Goal: Communication & Community: Answer question/provide support

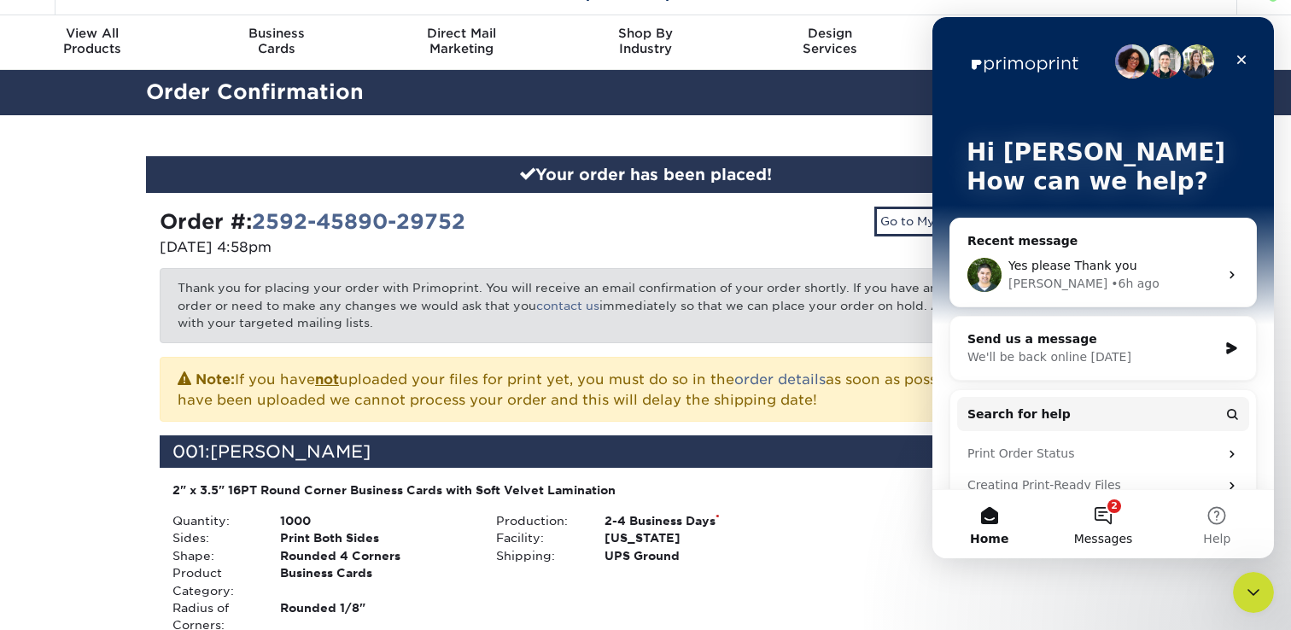
click at [1081, 518] on button "2 Messages" at bounding box center [1103, 524] width 114 height 68
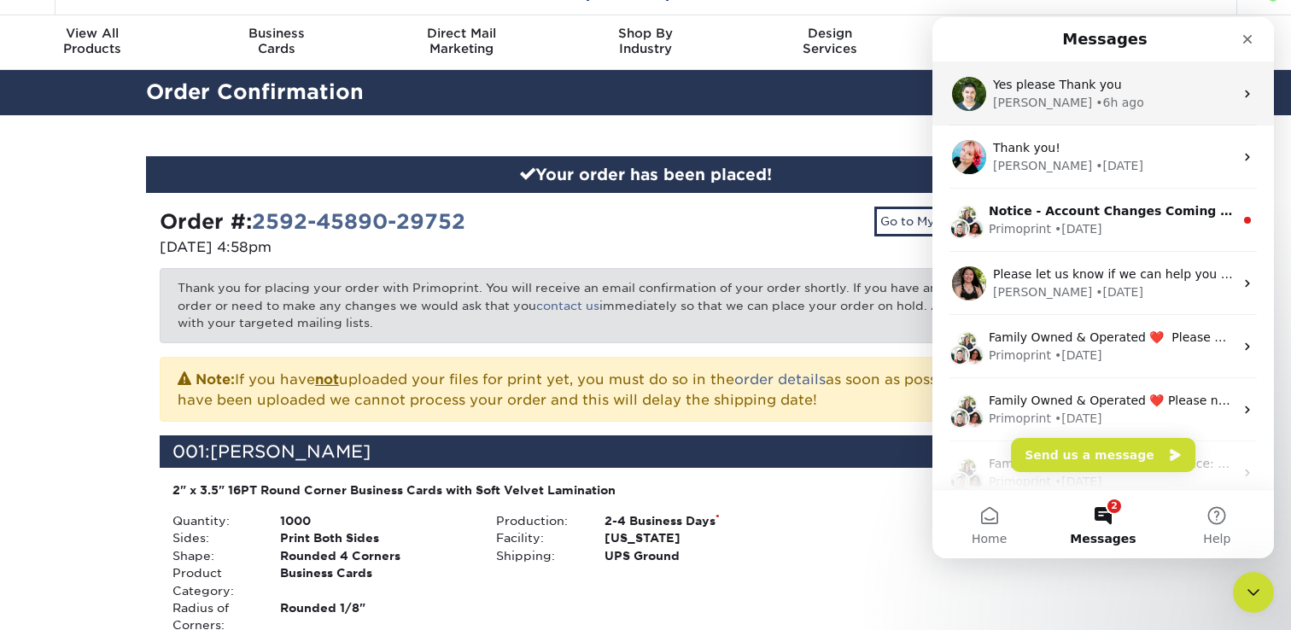
click at [1149, 94] on div "[PERSON_NAME] • 6h ago" at bounding box center [1113, 103] width 241 height 18
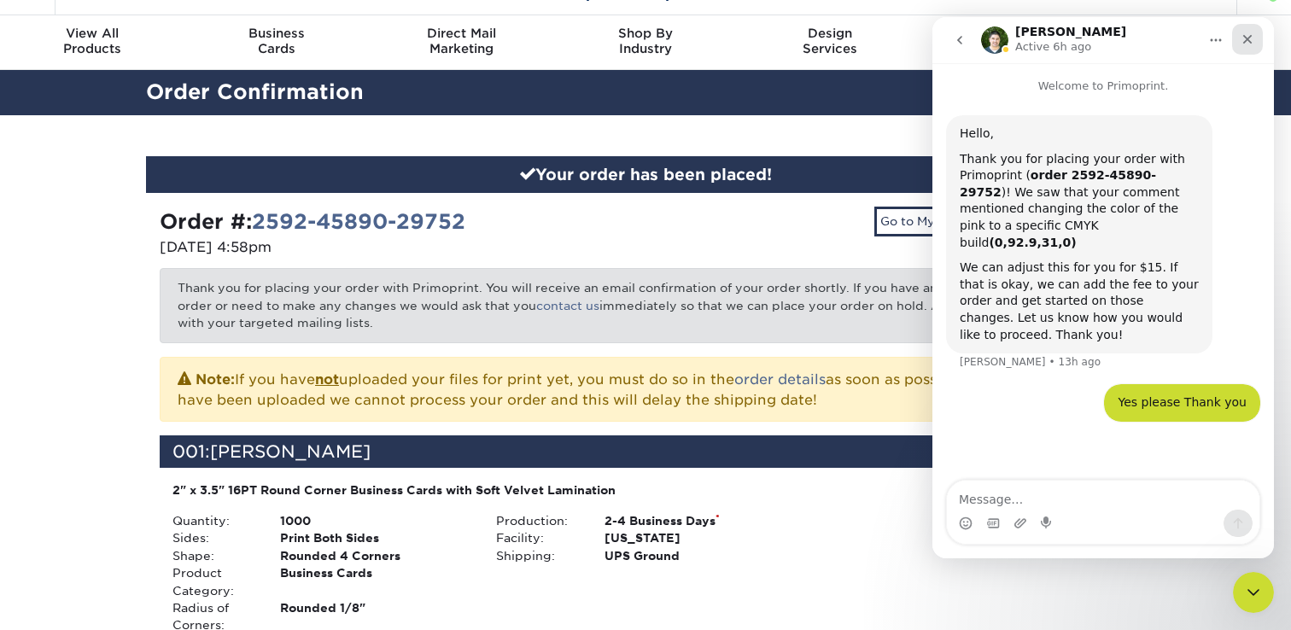
click at [1258, 38] on div "Close" at bounding box center [1248, 39] width 31 height 31
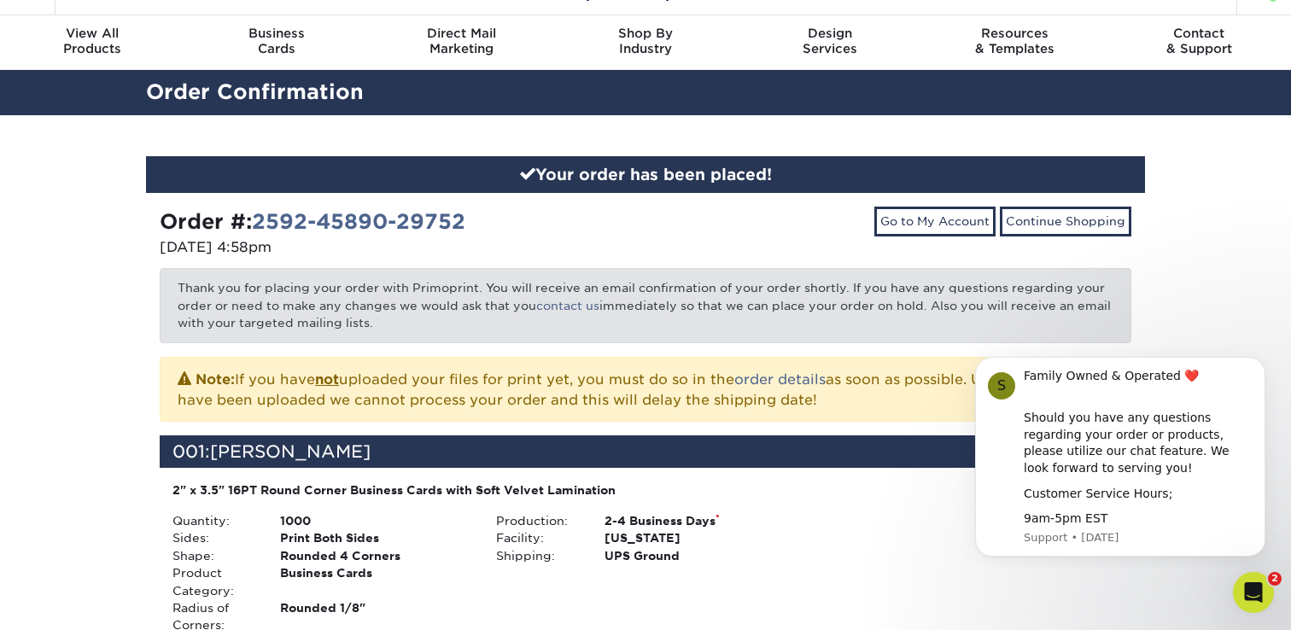
click at [116, 487] on div "Your order has been placed! Order #: 2592-45890-29752 [DATE] 4:58pm Go to My Ac…" at bounding box center [645, 584] width 1291 height 939
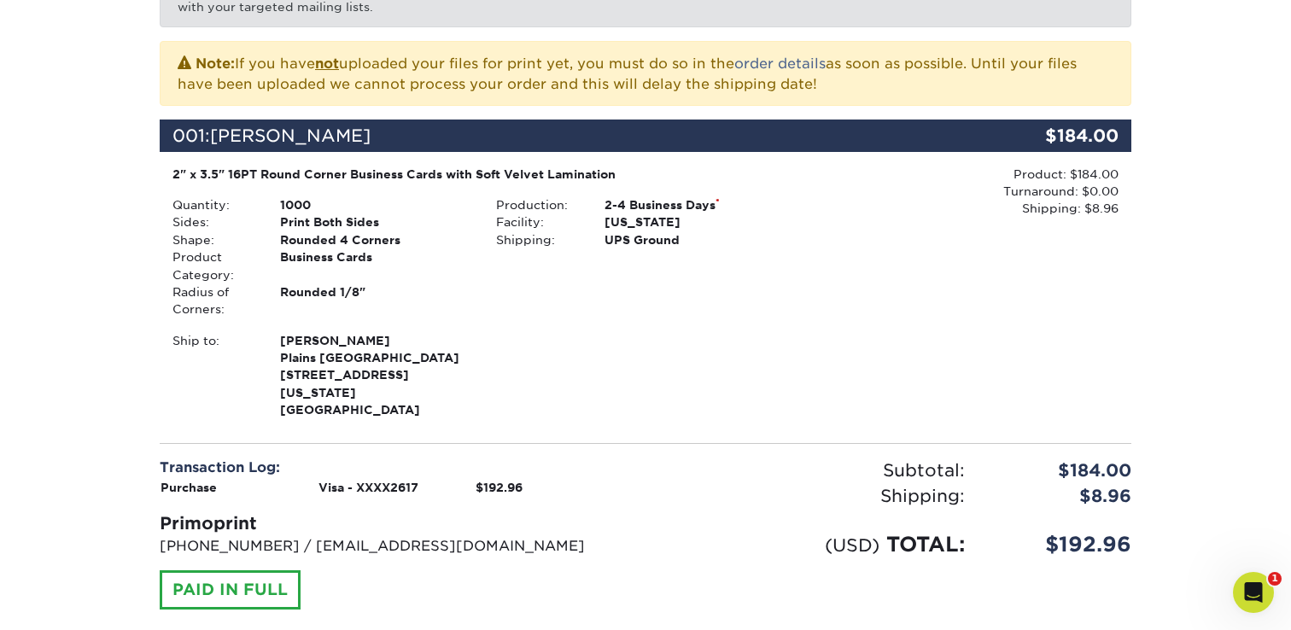
scroll to position [411, 0]
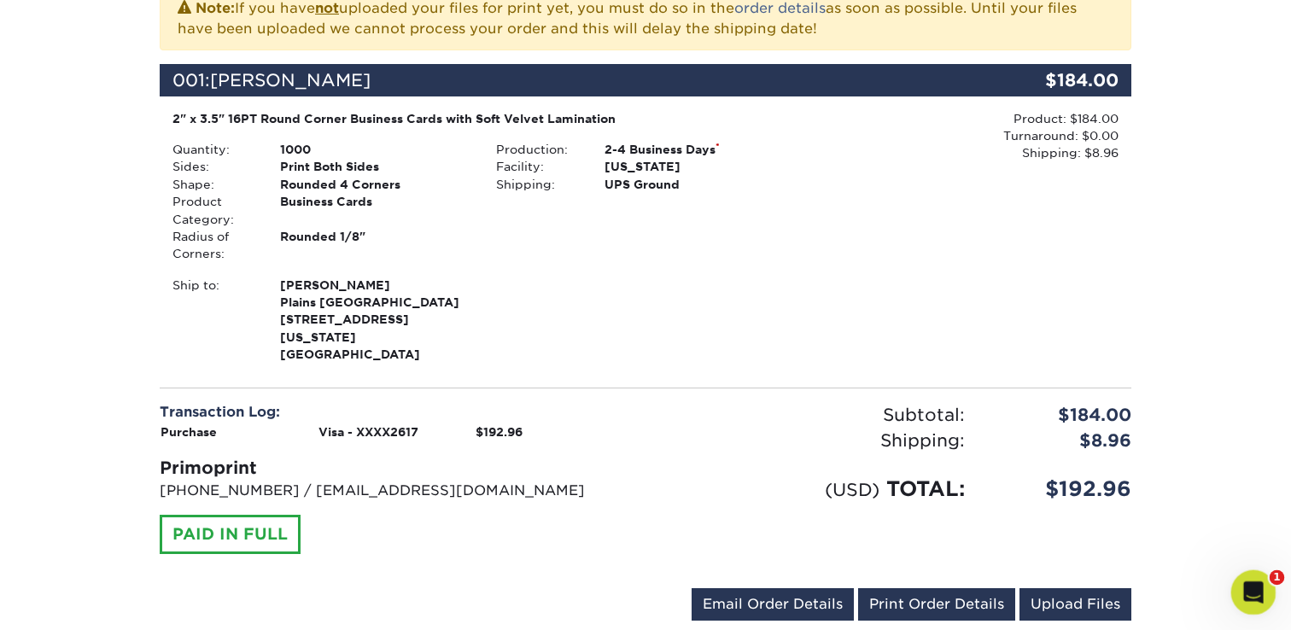
click at [1271, 585] on div "Open Intercom Messenger" at bounding box center [1251, 590] width 56 height 56
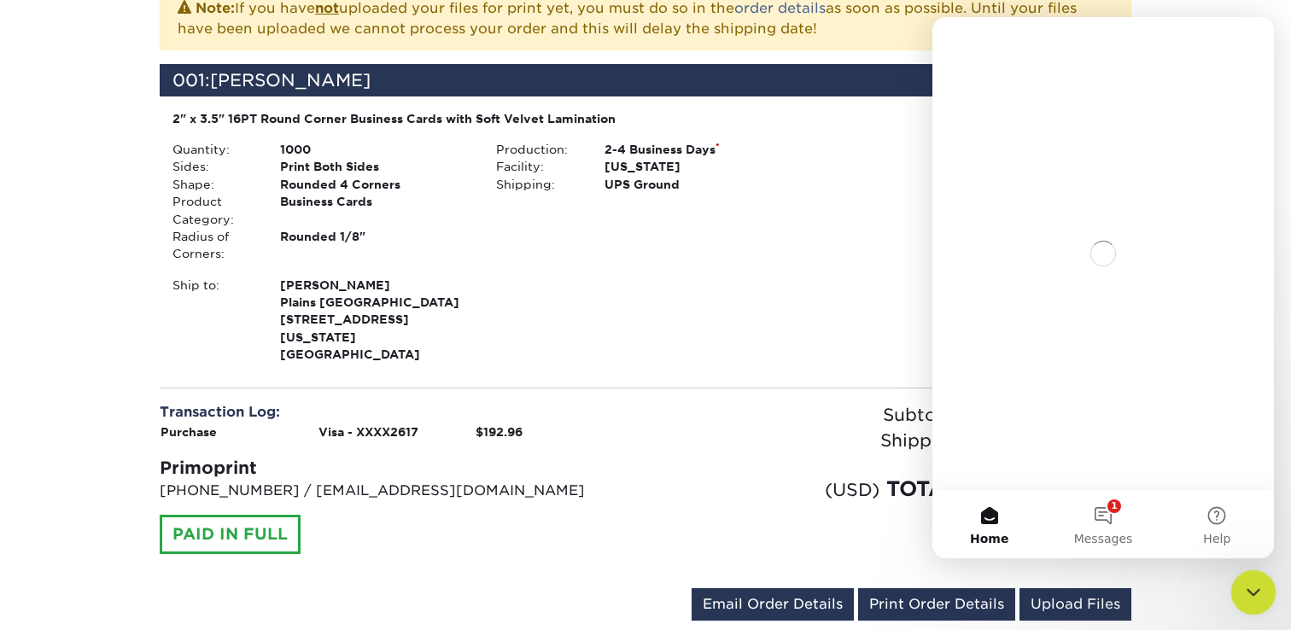
scroll to position [0, 0]
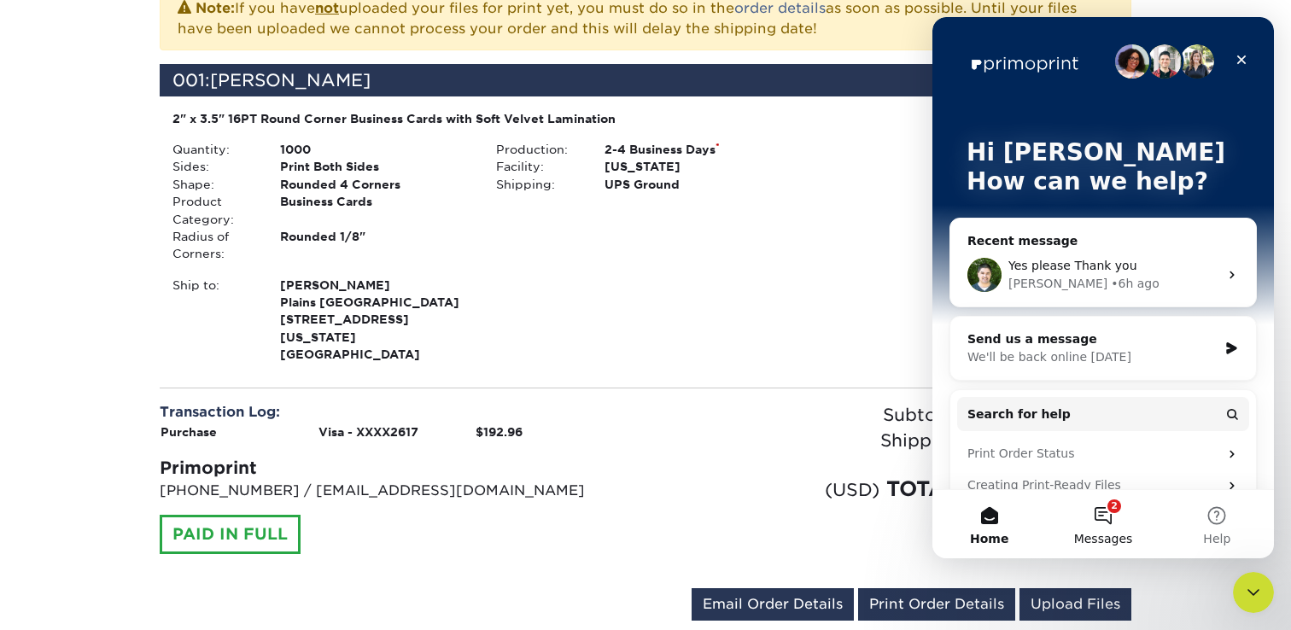
click at [1098, 519] on button "2 Messages" at bounding box center [1103, 524] width 114 height 68
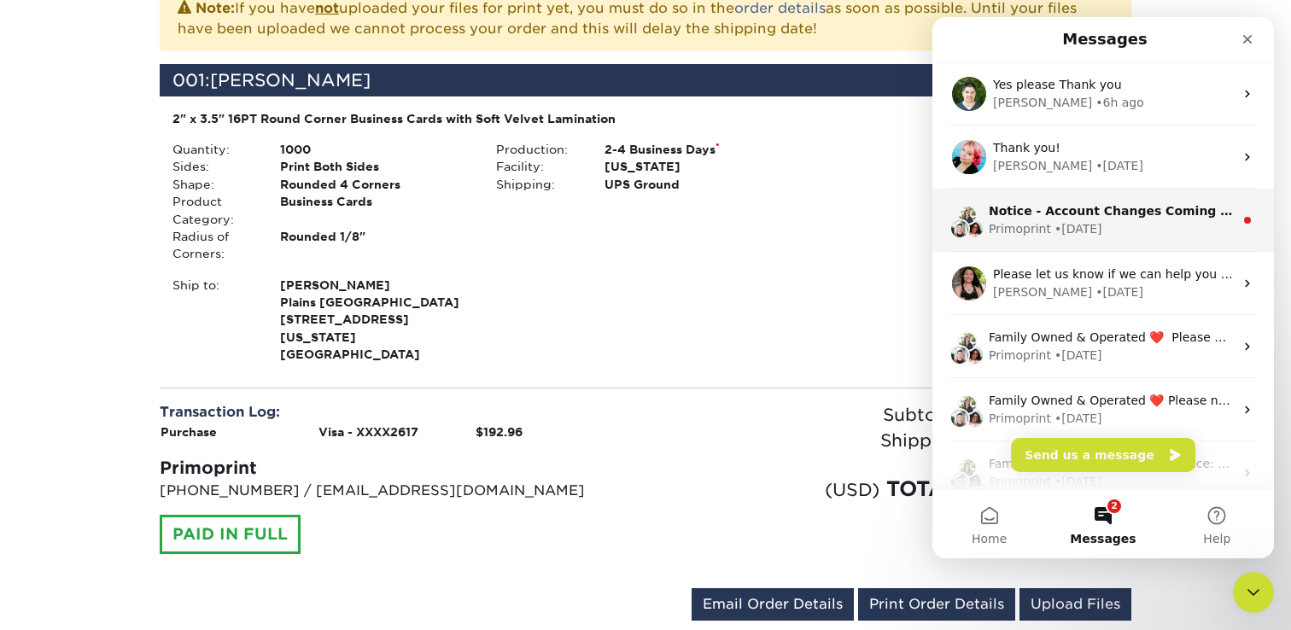
click at [1069, 228] on div "• 1d ago" at bounding box center [1079, 229] width 48 height 18
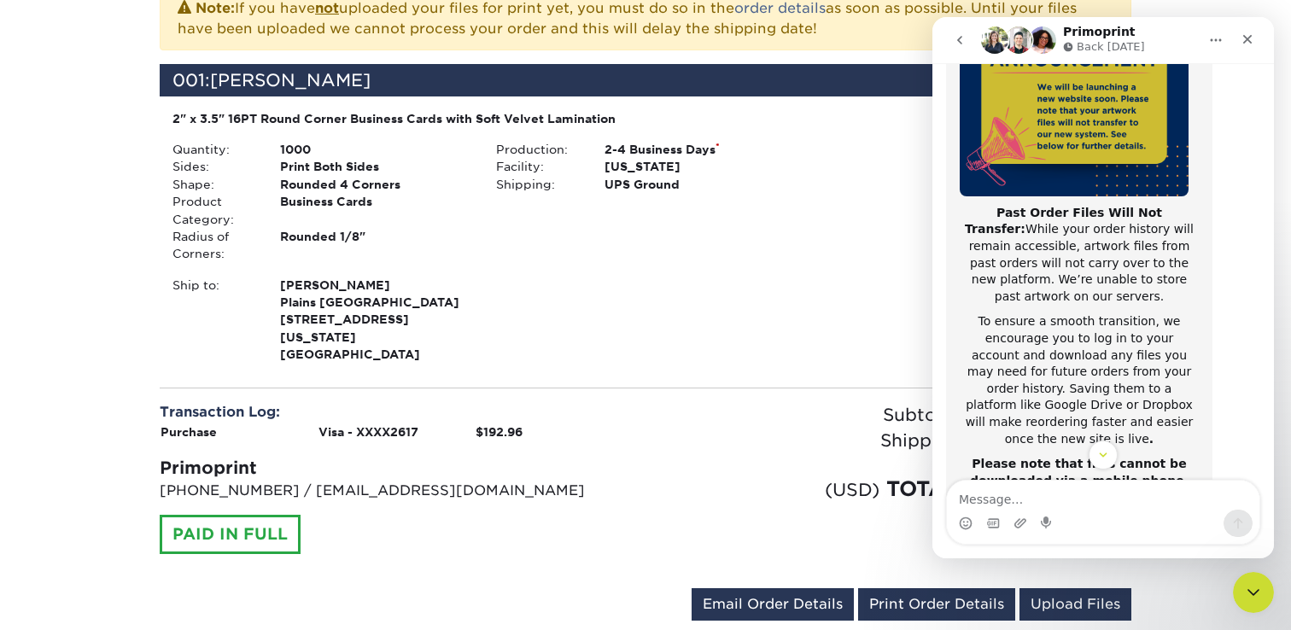
scroll to position [331, 0]
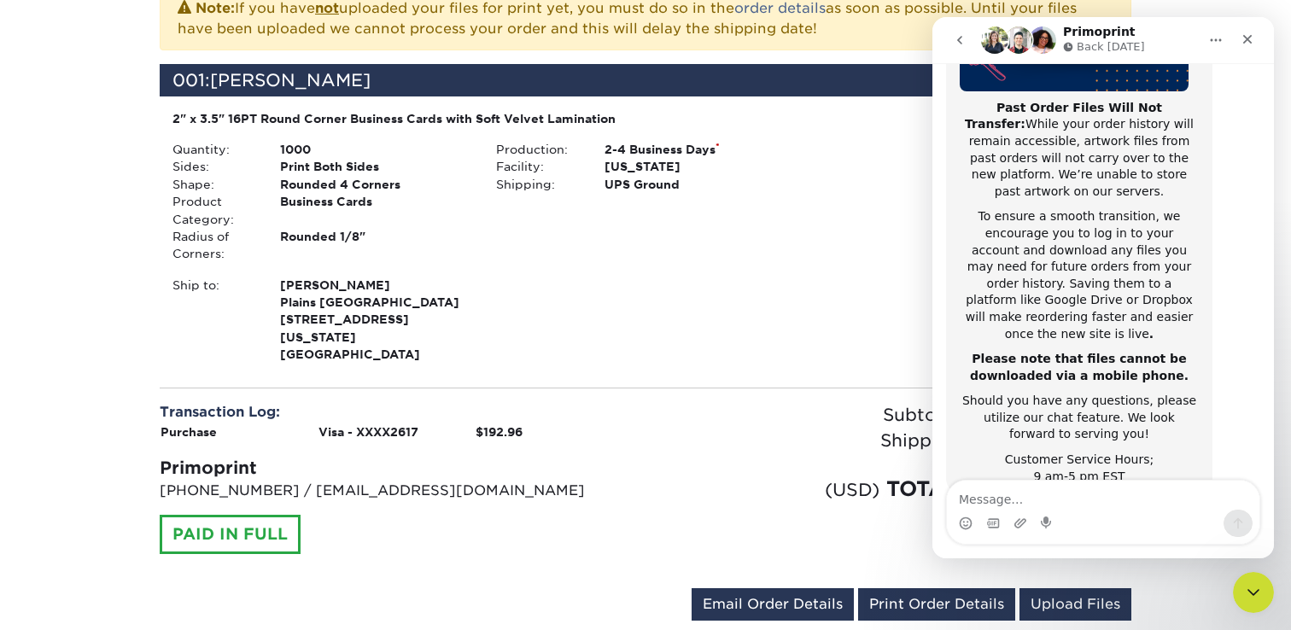
click at [968, 41] on button "go back" at bounding box center [960, 40] width 32 height 32
